Goal: Navigation & Orientation: Find specific page/section

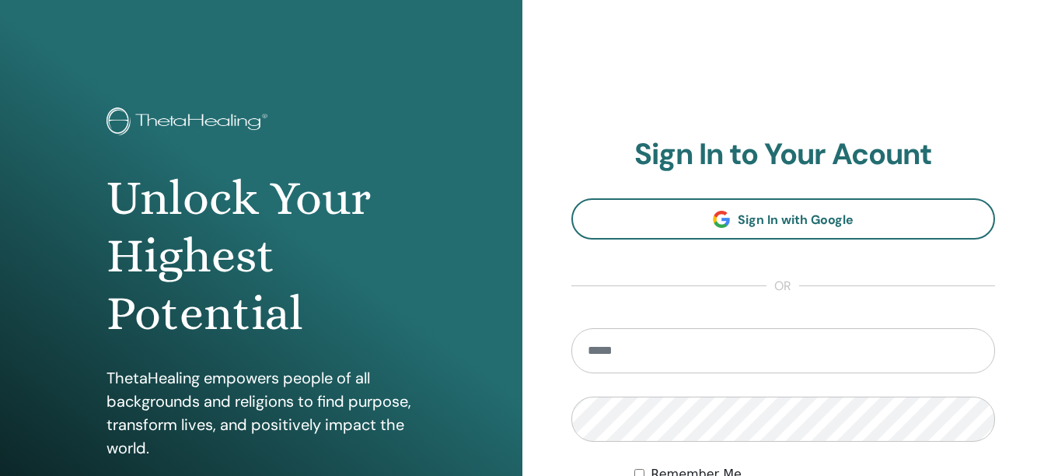
type input "**********"
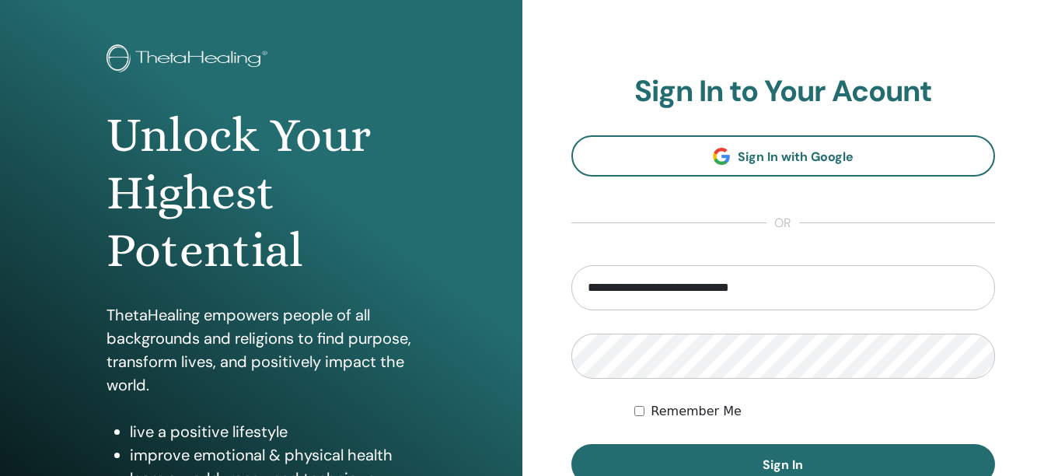
scroll to position [65, 0]
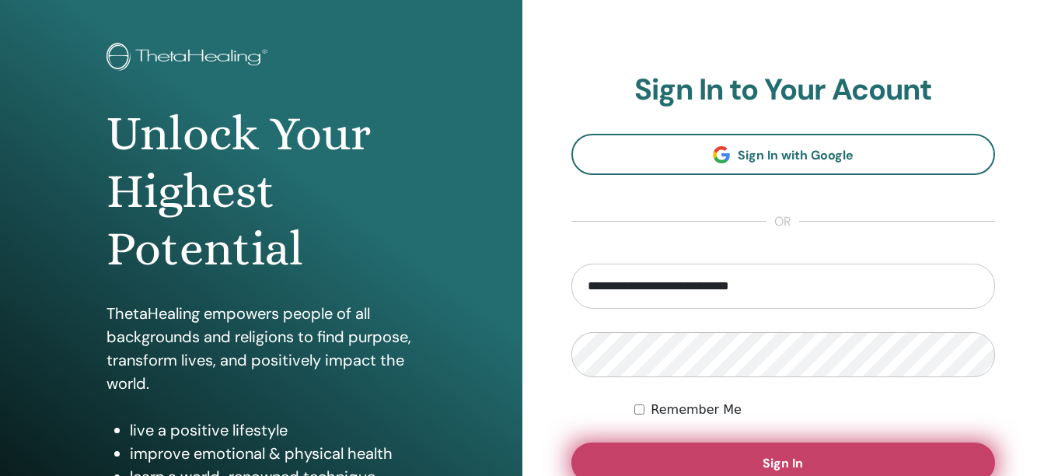
click at [812, 459] on button "Sign In" at bounding box center [783, 462] width 424 height 40
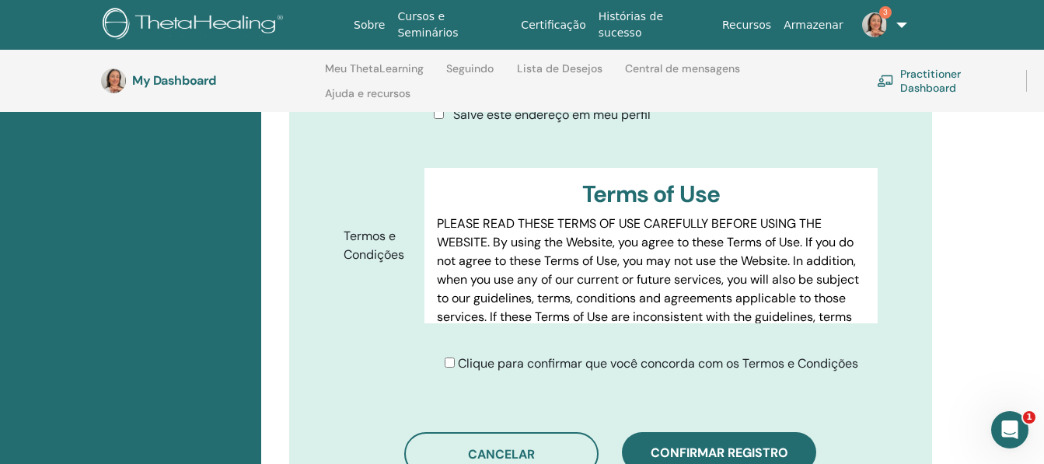
scroll to position [815, 0]
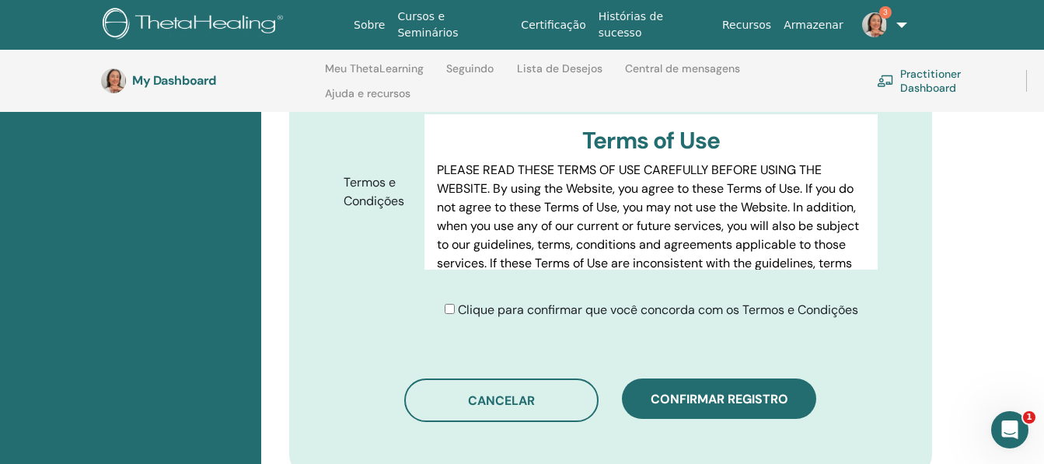
click at [452, 301] on div "Clique para confirmar que você concorda com os Termos e Condições" at bounding box center [652, 310] width 414 height 19
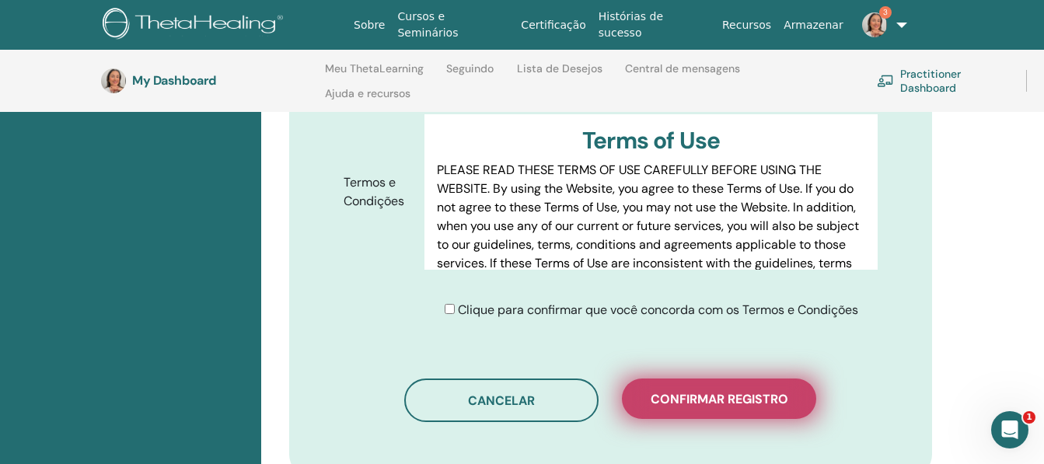
click at [707, 384] on button "Confirmar registro" at bounding box center [719, 399] width 194 height 40
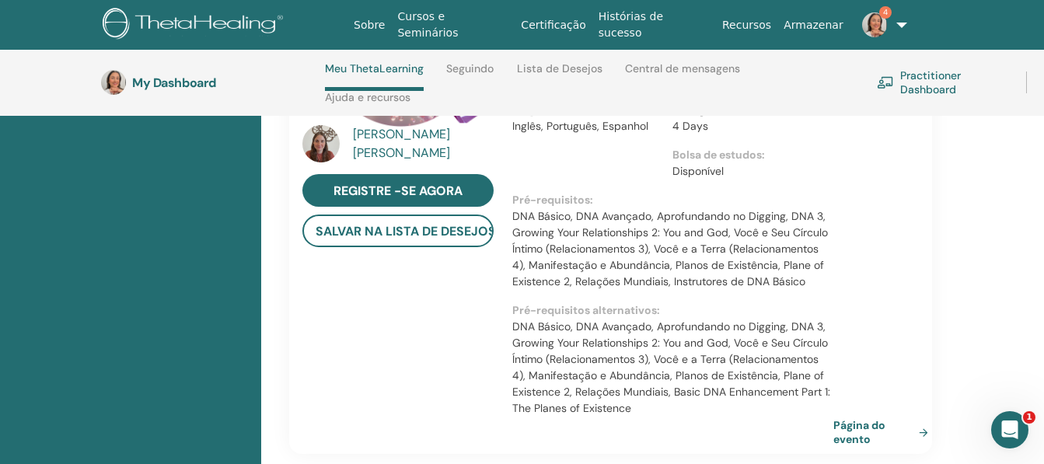
scroll to position [1659, 0]
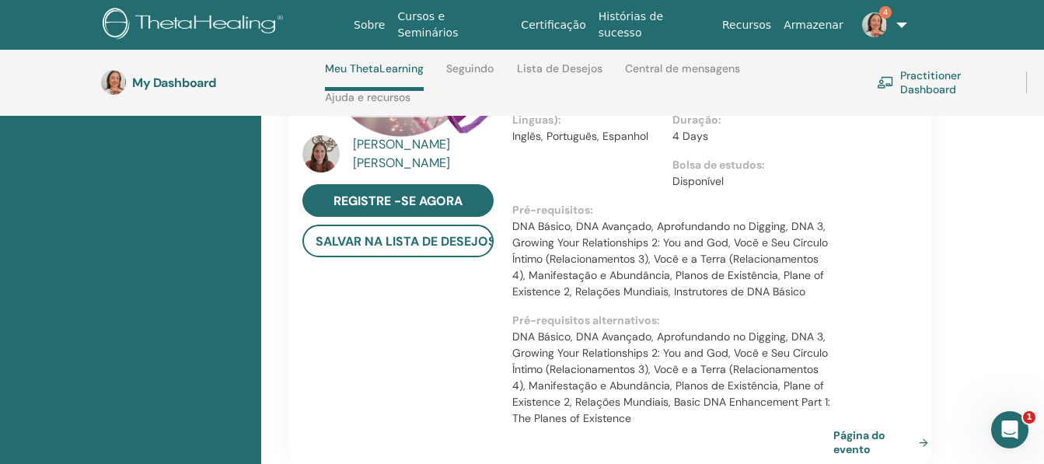
drag, startPoint x: 1042, startPoint y: 291, endPoint x: 1058, endPoint y: 208, distance: 84.8
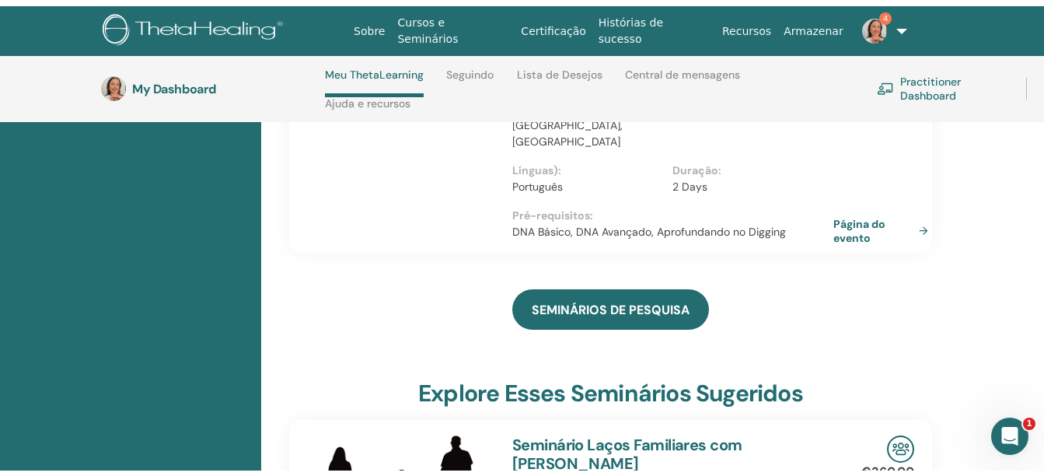
scroll to position [0, 0]
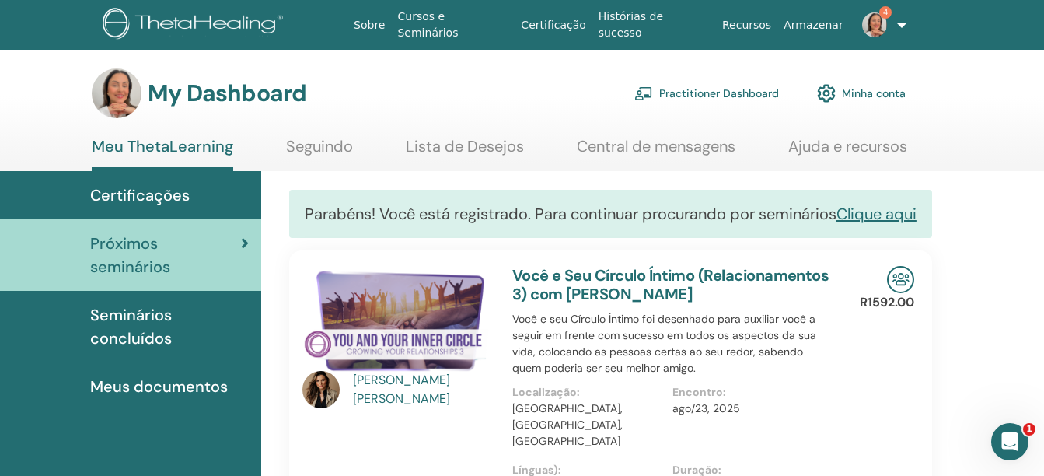
click at [176, 194] on span "Certificações" at bounding box center [139, 194] width 99 height 23
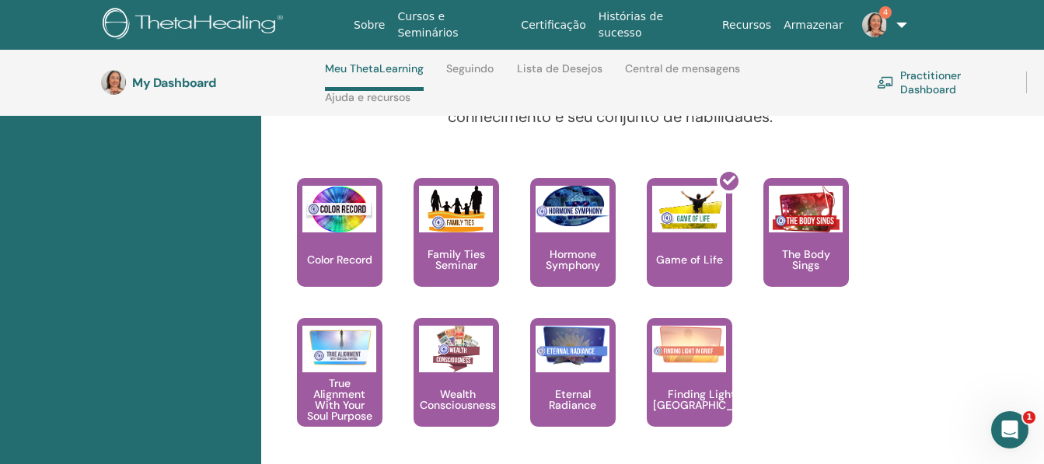
scroll to position [1683, 0]
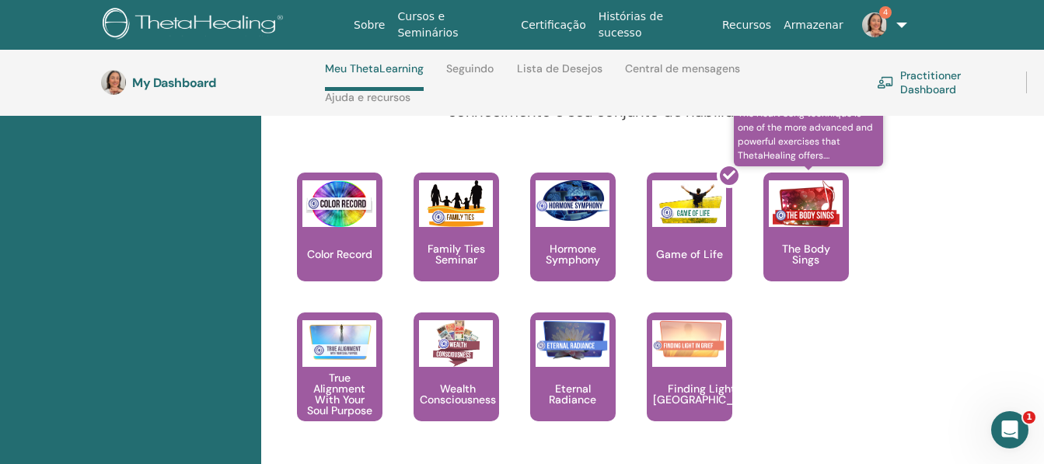
click at [829, 180] on img at bounding box center [806, 203] width 74 height 47
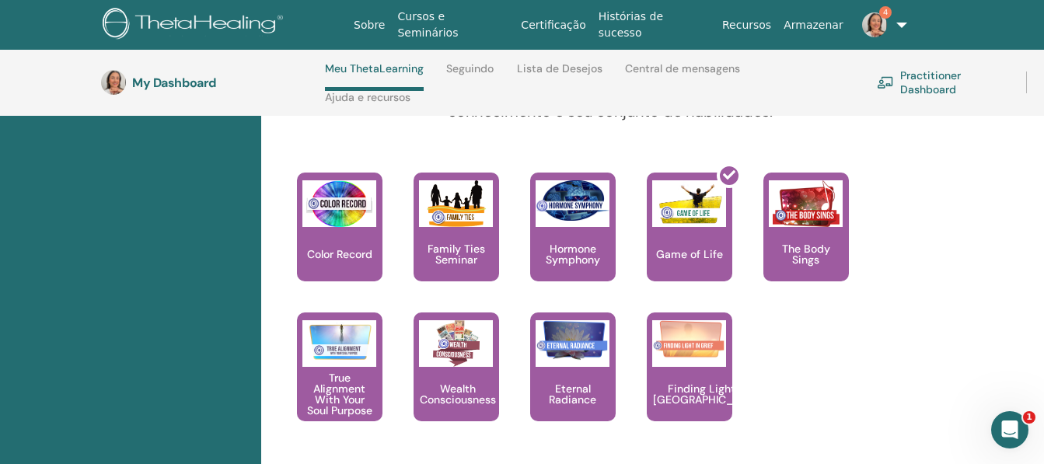
click at [878, 28] on img at bounding box center [874, 24] width 25 height 25
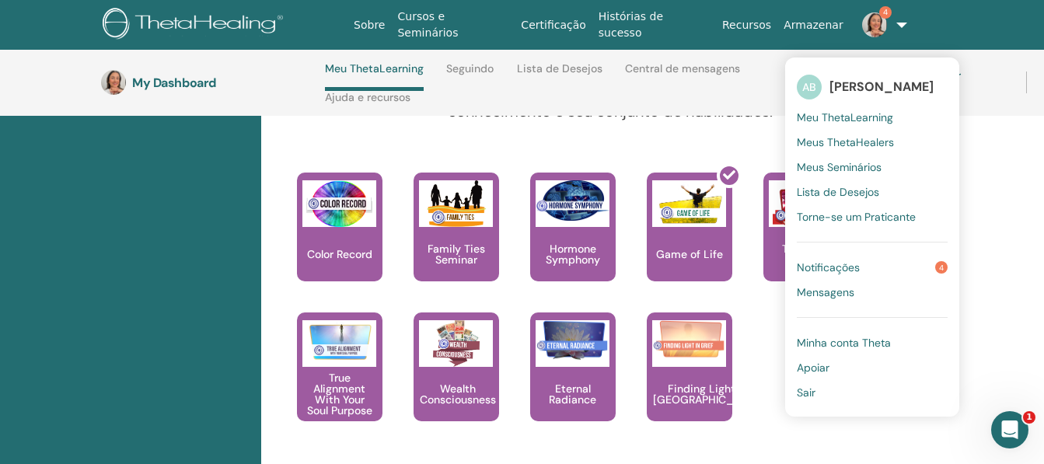
click at [822, 272] on span "Notificações" at bounding box center [828, 267] width 63 height 14
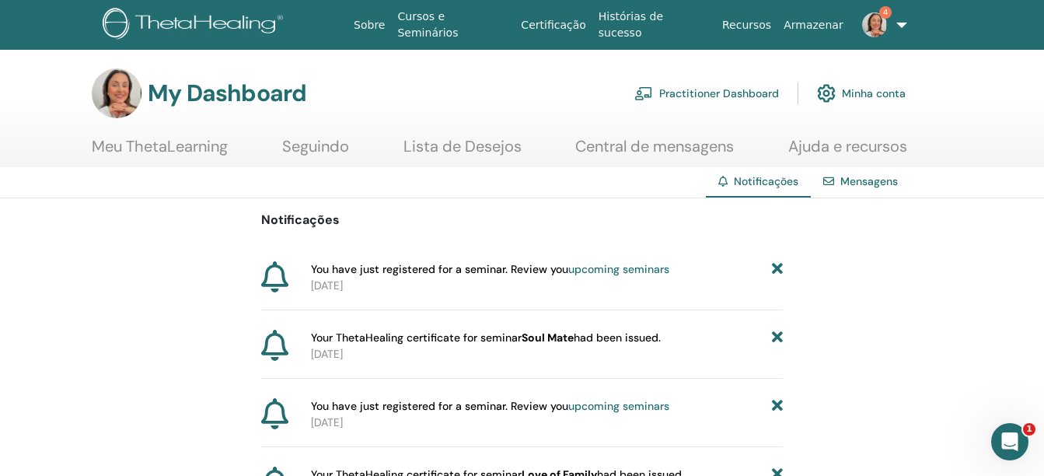
click at [841, 183] on link "Mensagens" at bounding box center [869, 181] width 58 height 14
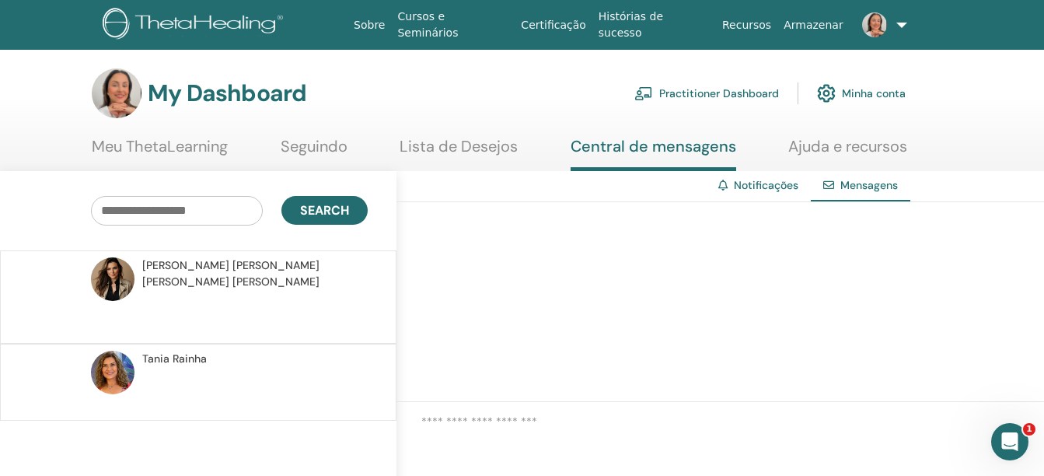
click at [775, 195] on div "Notificações" at bounding box center [758, 185] width 105 height 29
click at [1010, 441] on icon "Abertura do Messenger da Intercom" at bounding box center [1007, 439] width 11 height 12
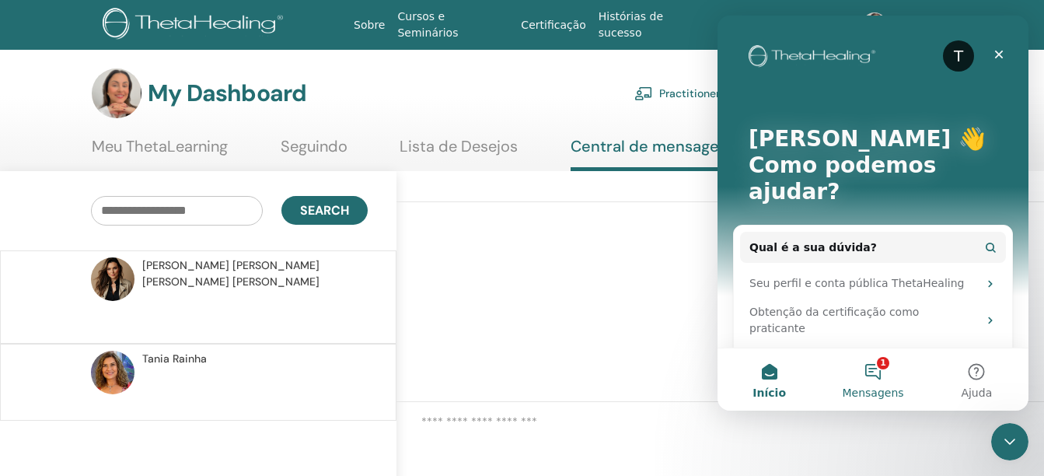
click at [869, 389] on span "Mensagens" at bounding box center [872, 392] width 61 height 11
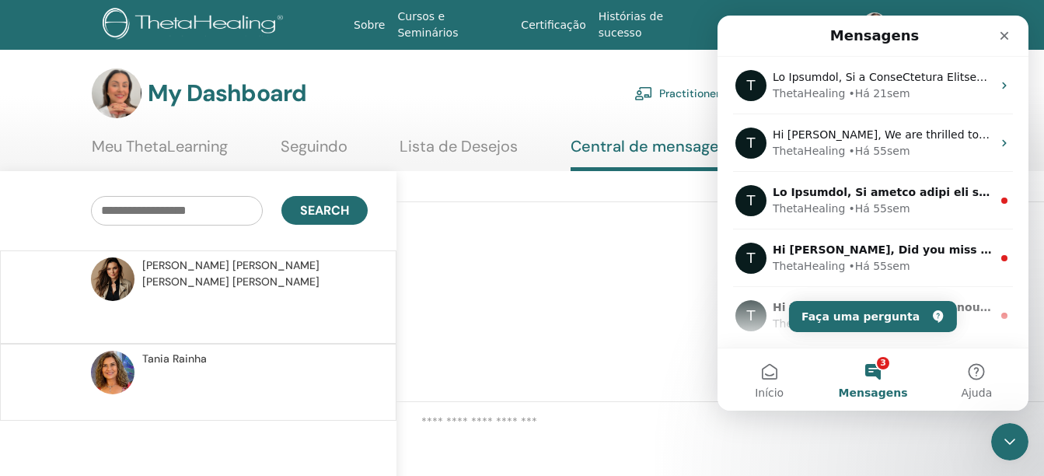
click at [684, 285] on div at bounding box center [719, 302] width 647 height 200
